Goal: Information Seeking & Learning: Learn about a topic

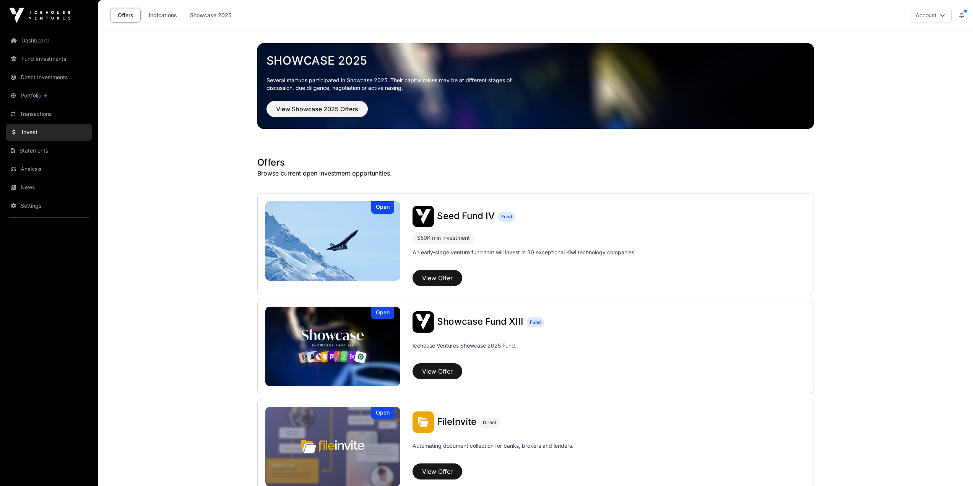
click at [40, 38] on link "Dashboard" at bounding box center [49, 40] width 86 height 17
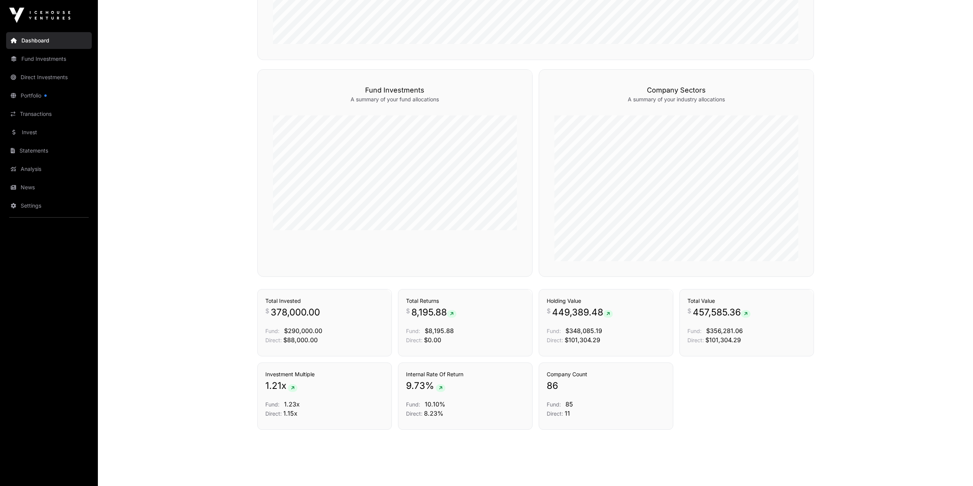
scroll to position [445, 0]
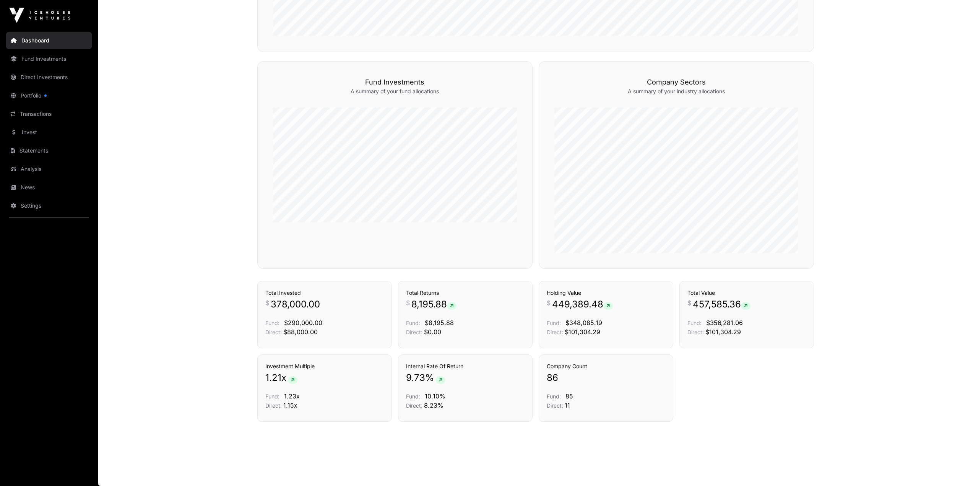
click at [29, 189] on link "News" at bounding box center [49, 187] width 86 height 17
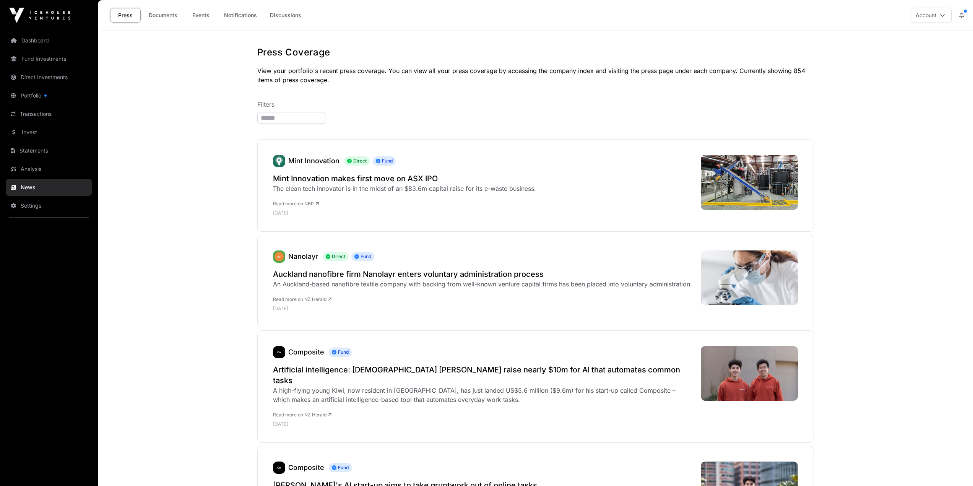
click at [251, 18] on link "Notifications" at bounding box center [240, 15] width 43 height 15
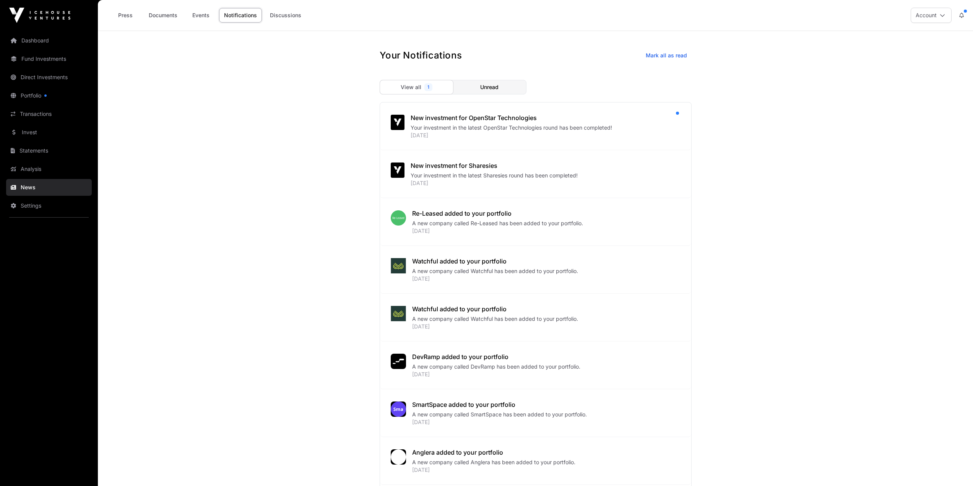
click at [538, 127] on div "Your investment in the latest OpenStar Technologies round has been completed!" at bounding box center [544, 128] width 267 height 8
click at [192, 10] on link "Events" at bounding box center [200, 15] width 31 height 15
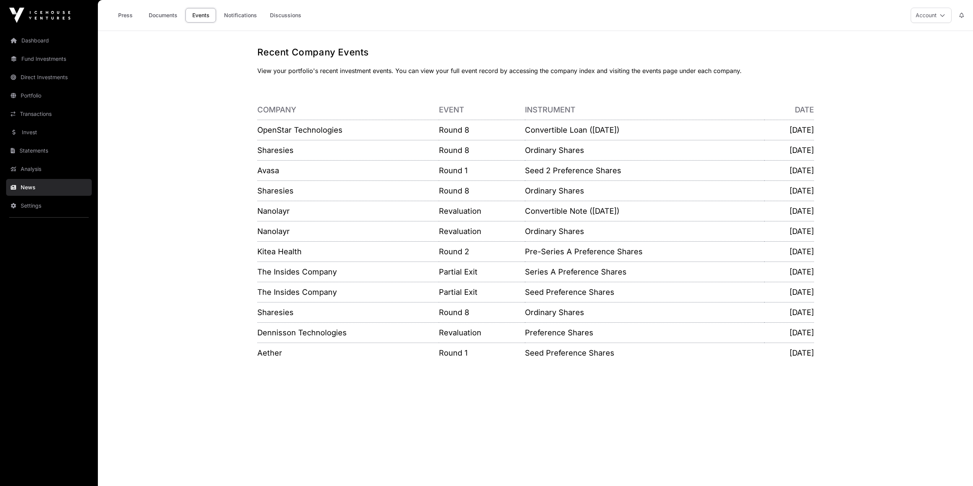
click at [307, 131] on link "OpenStar Technologies" at bounding box center [299, 129] width 85 height 9
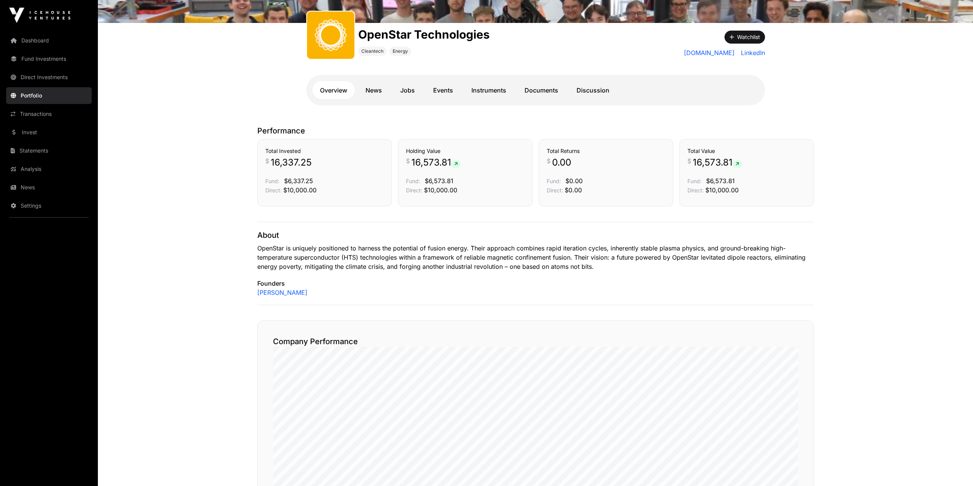
scroll to position [78, 0]
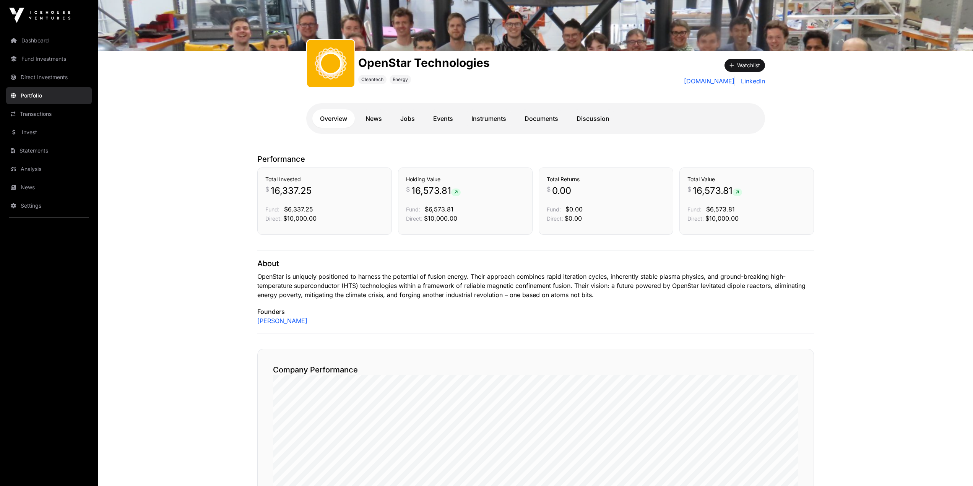
click at [586, 116] on link "Discussion" at bounding box center [593, 118] width 48 height 18
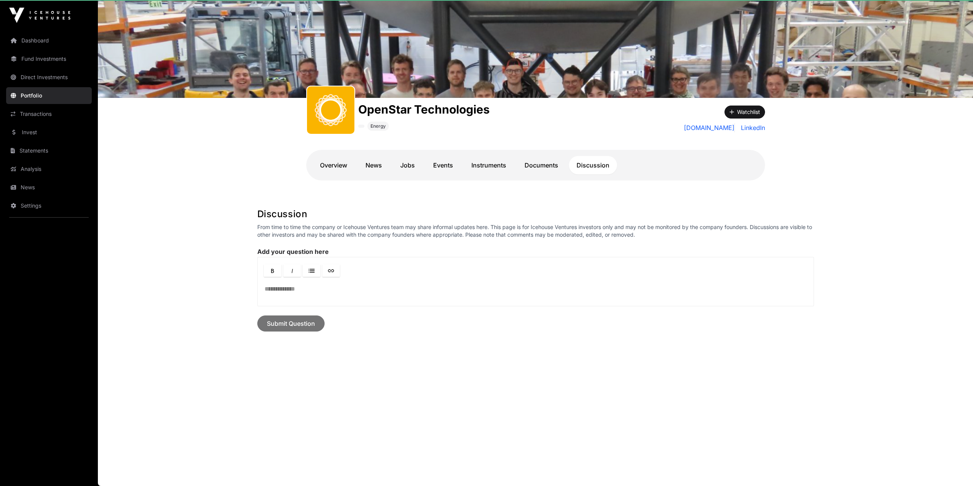
scroll to position [31, 0]
click at [534, 159] on link "Documents" at bounding box center [541, 165] width 49 height 18
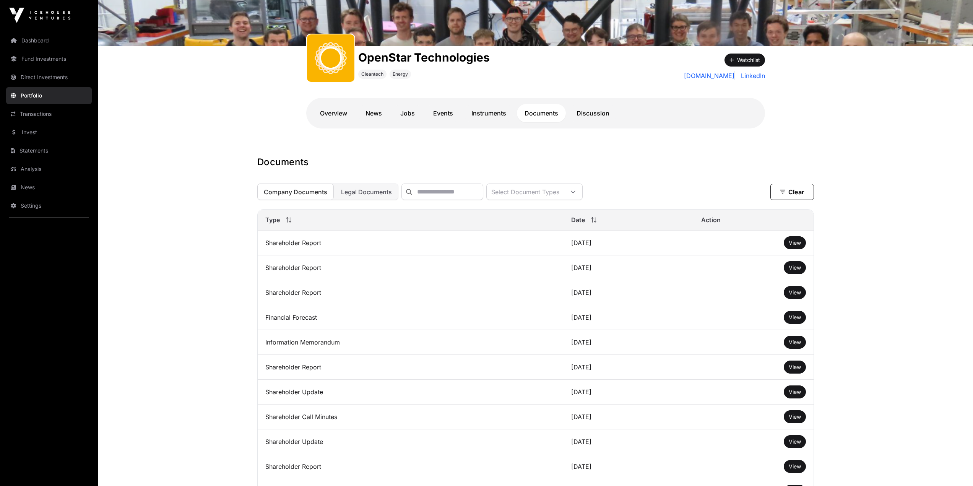
scroll to position [107, 0]
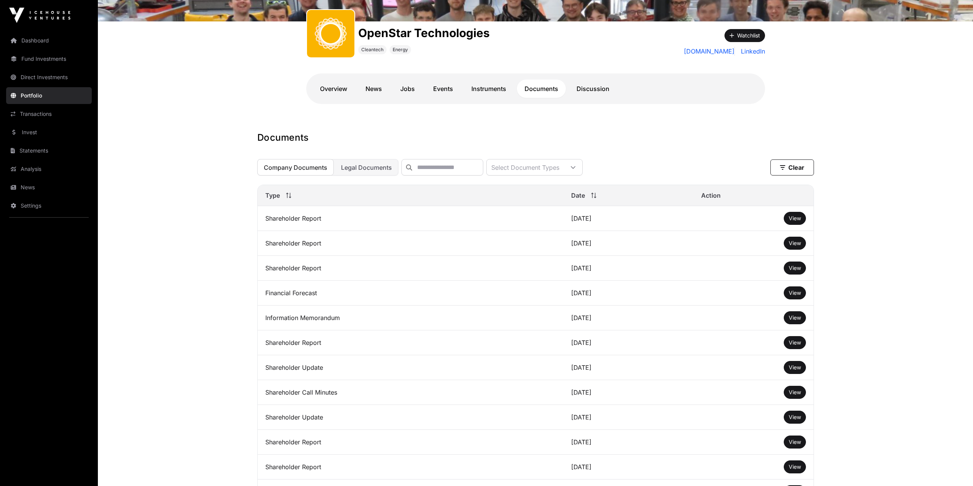
click at [335, 88] on link "Overview" at bounding box center [333, 89] width 42 height 18
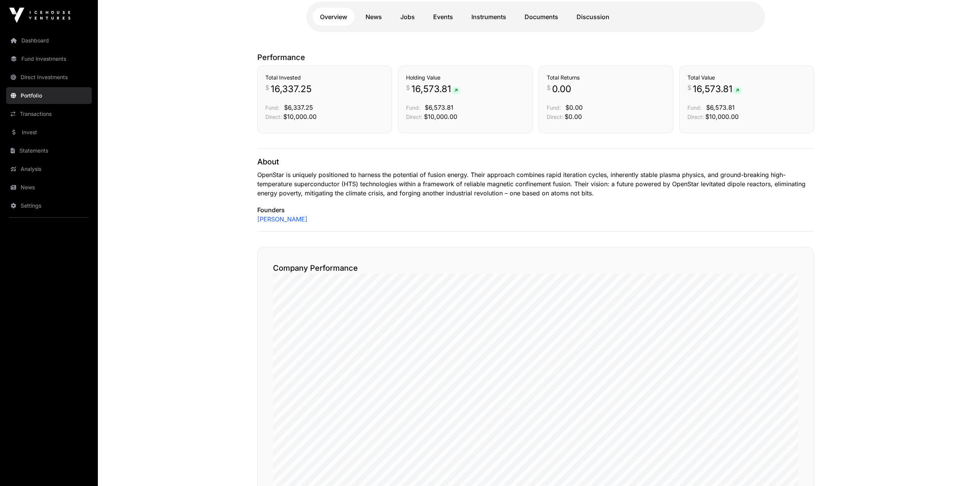
scroll to position [107, 0]
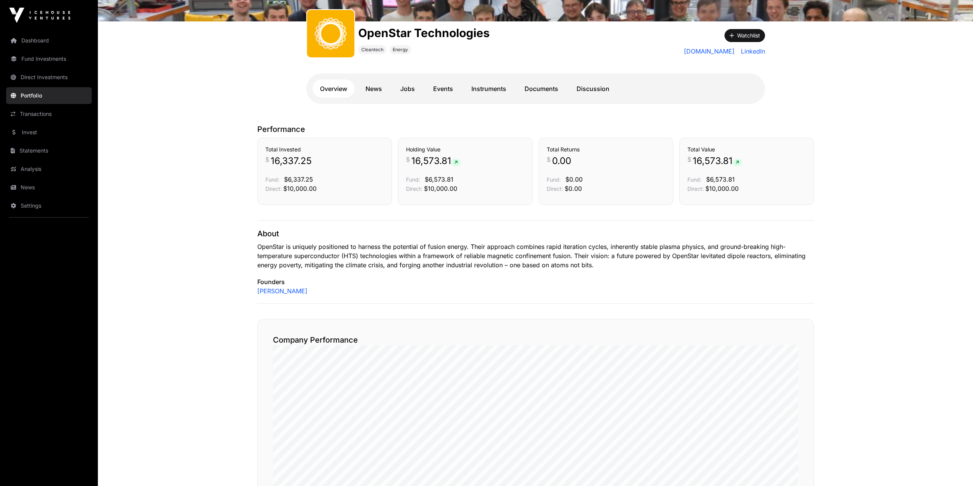
click at [382, 92] on link "News" at bounding box center [374, 89] width 32 height 18
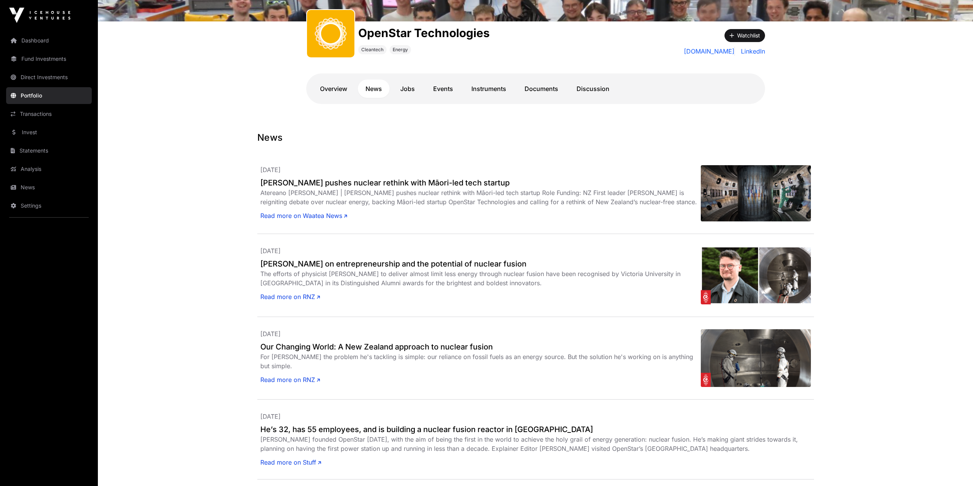
click at [458, 93] on link "Events" at bounding box center [442, 89] width 35 height 18
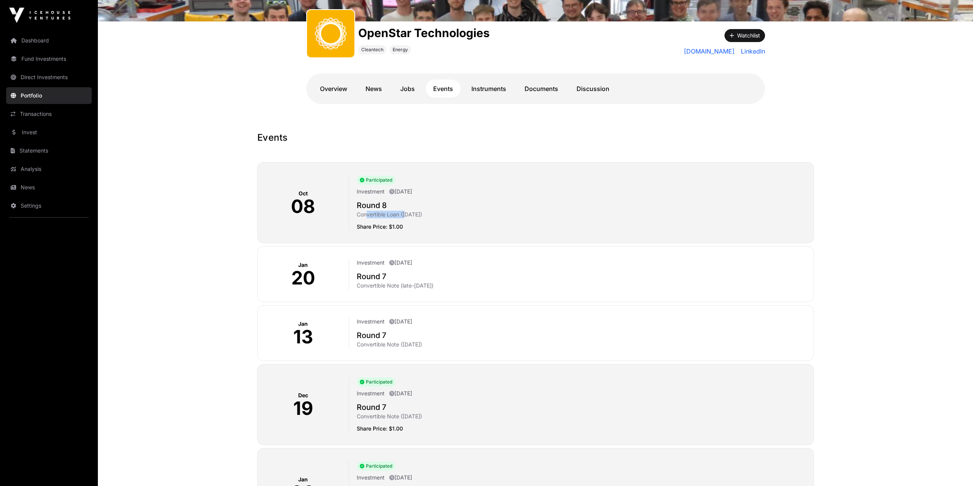
drag, startPoint x: 386, startPoint y: 213, endPoint x: 430, endPoint y: 213, distance: 43.6
click at [429, 213] on p "Convertible Loan ([DATE])" at bounding box center [582, 215] width 450 height 8
click at [430, 213] on p "Convertible Loan ([DATE])" at bounding box center [582, 215] width 450 height 8
click at [415, 90] on link "Jobs" at bounding box center [408, 89] width 30 height 18
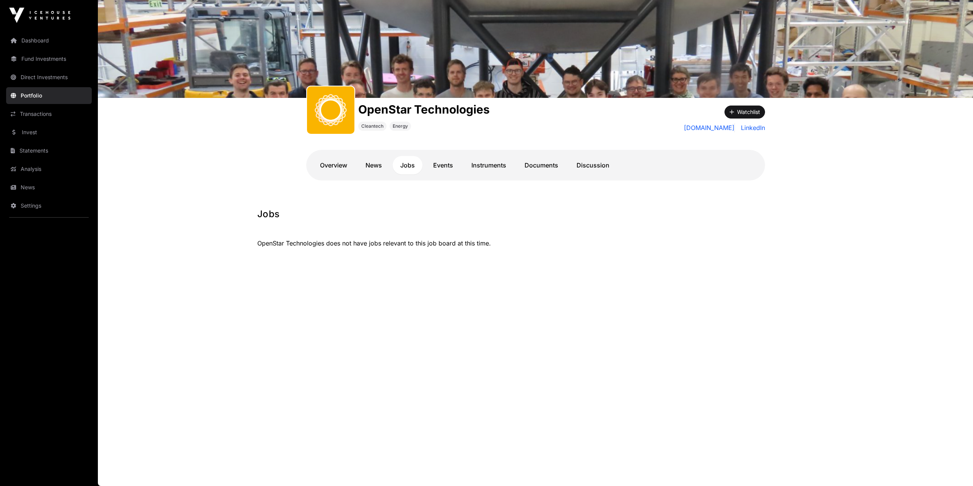
click at [378, 175] on div "Overview News Jobs Events Instruments Documents Discussion" at bounding box center [535, 165] width 459 height 31
click at [377, 171] on link "News" at bounding box center [374, 165] width 32 height 18
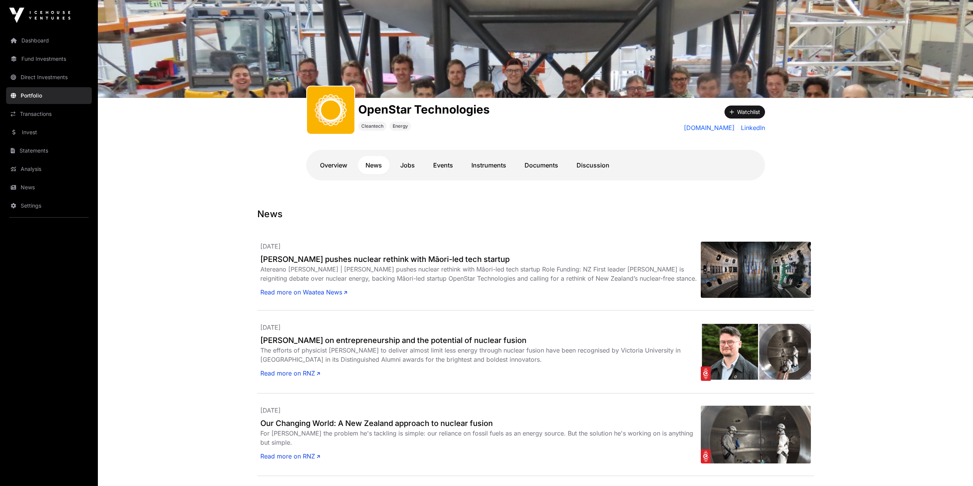
click at [541, 166] on link "Documents" at bounding box center [541, 165] width 49 height 18
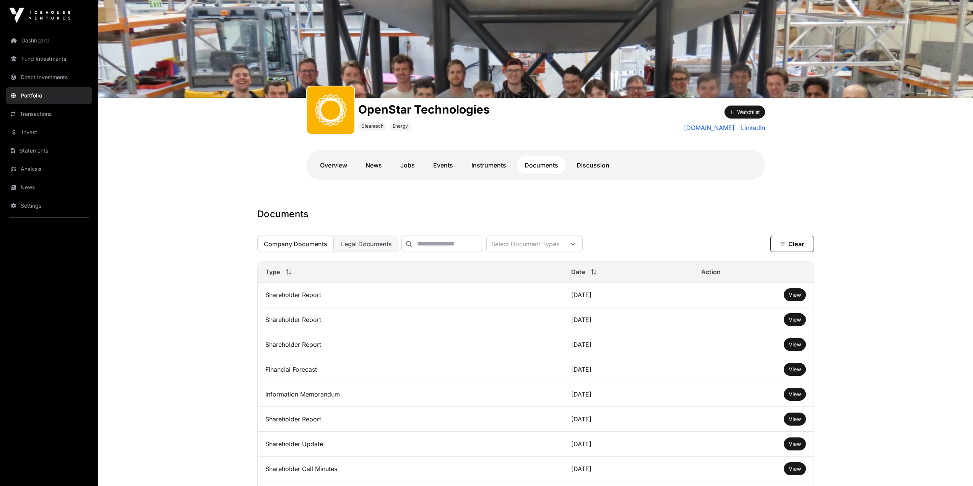
click at [499, 166] on link "Instruments" at bounding box center [489, 165] width 50 height 18
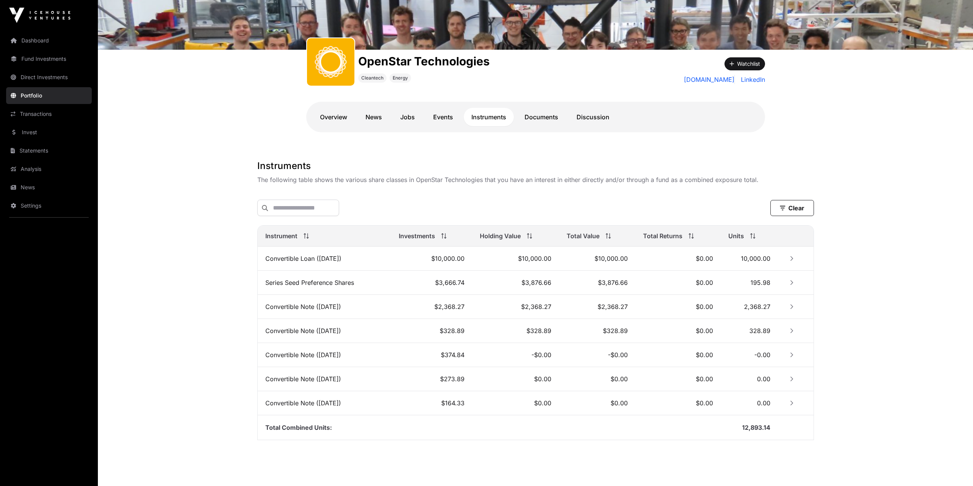
scroll to position [99, 0]
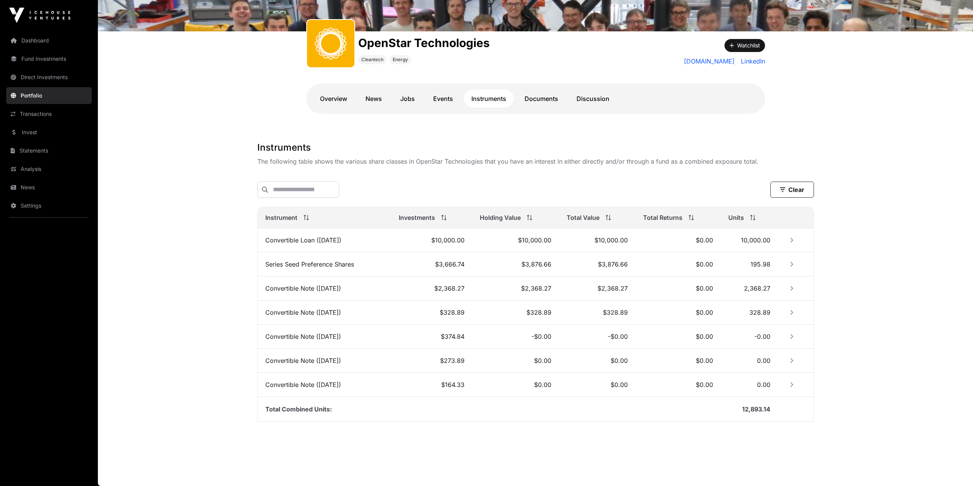
click at [448, 99] on link "Events" at bounding box center [442, 98] width 35 height 18
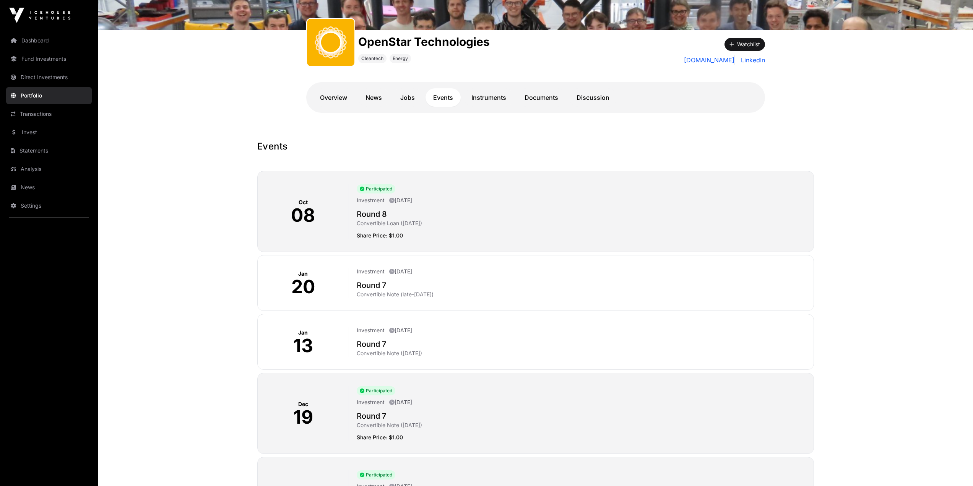
click at [547, 97] on link "Documents" at bounding box center [541, 97] width 49 height 18
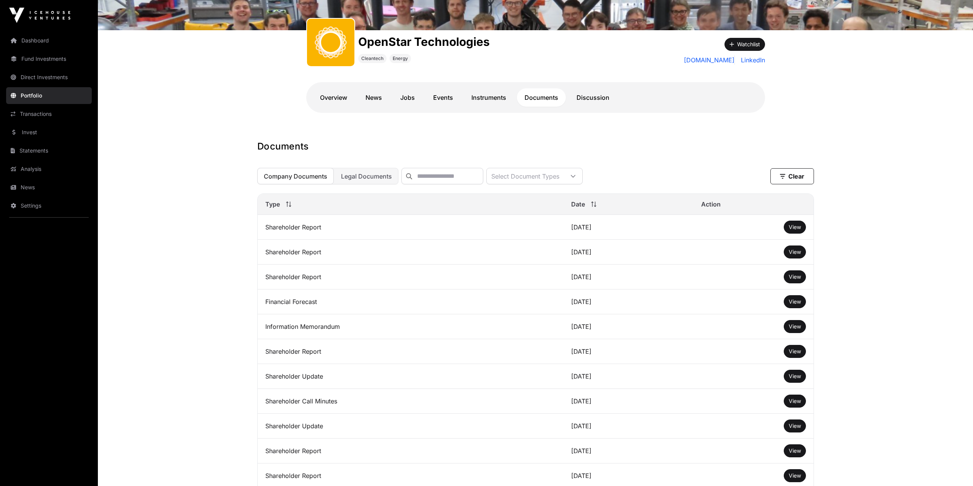
click at [791, 229] on span "View" at bounding box center [795, 227] width 12 height 6
click at [377, 178] on span "Legal Documents" at bounding box center [366, 176] width 51 height 8
click at [791, 230] on span "View" at bounding box center [795, 227] width 12 height 6
click at [801, 258] on button "View" at bounding box center [795, 251] width 22 height 13
click at [794, 255] on span "View" at bounding box center [795, 251] width 12 height 6
